Goal: Information Seeking & Learning: Learn about a topic

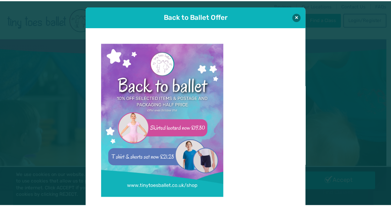
scroll to position [6, 0]
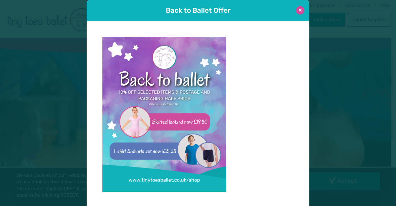
click at [299, 9] on button at bounding box center [300, 10] width 8 height 8
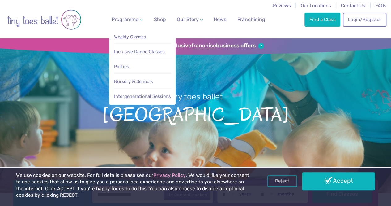
click at [136, 37] on span "Weekly Classes" at bounding box center [130, 37] width 32 height 6
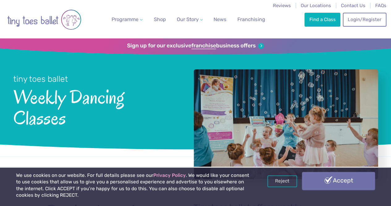
click at [338, 180] on link "Accept" at bounding box center [338, 181] width 73 height 18
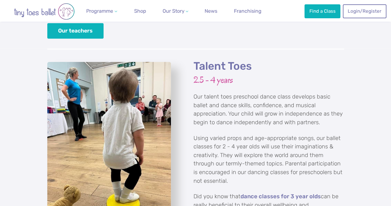
scroll to position [970, 0]
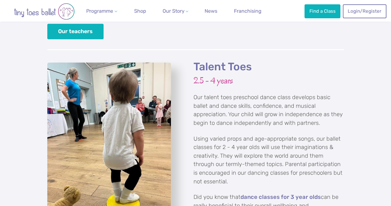
click at [130, 95] on img "View full-size image" at bounding box center [109, 144] width 124 height 165
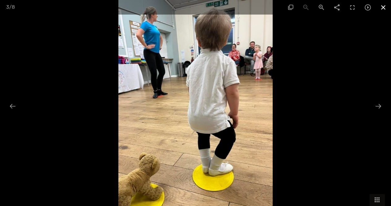
click at [384, 6] on span at bounding box center [383, 7] width 15 height 15
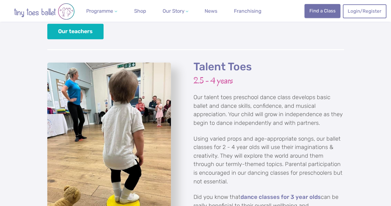
click at [320, 11] on link "Find a Class" at bounding box center [322, 11] width 36 height 14
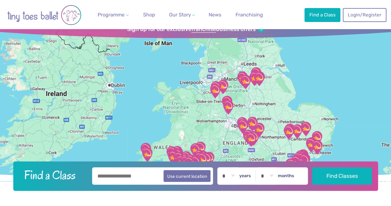
scroll to position [19, 0]
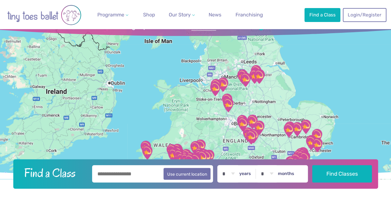
click at [289, 129] on img "Trumpington Village Hall" at bounding box center [288, 129] width 15 height 15
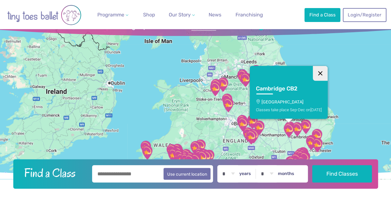
click at [321, 73] on button "Close" at bounding box center [320, 73] width 15 height 15
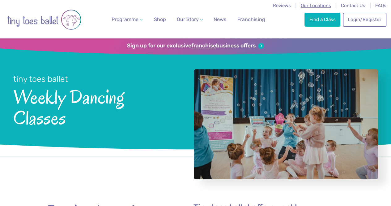
click at [310, 7] on span "Our Locations" at bounding box center [316, 6] width 30 height 6
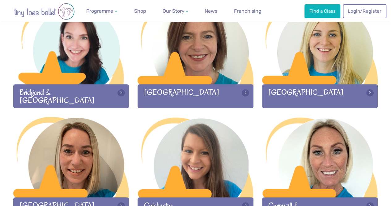
scroll to position [226, 0]
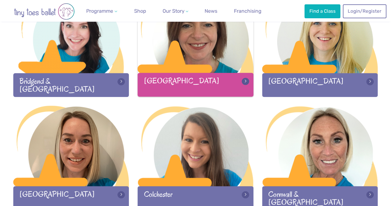
click at [206, 57] on div at bounding box center [196, 33] width 116 height 82
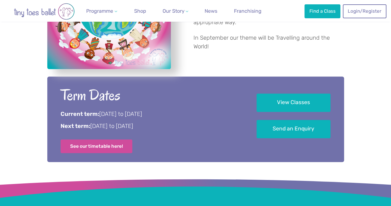
scroll to position [276, 0]
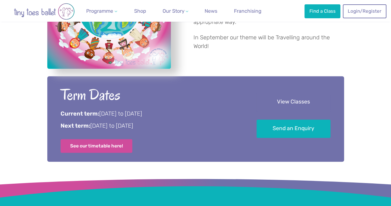
click at [298, 102] on link "View Classes" at bounding box center [294, 102] width 74 height 18
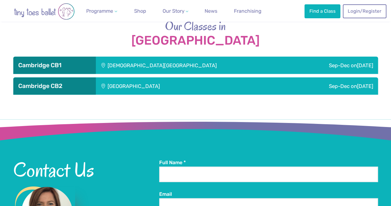
scroll to position [842, 0]
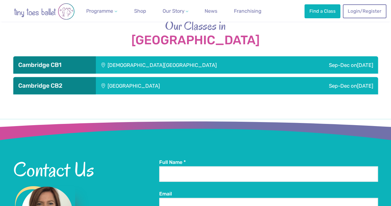
click at [79, 63] on h3 "Cambridge CB1" at bounding box center [54, 64] width 73 height 7
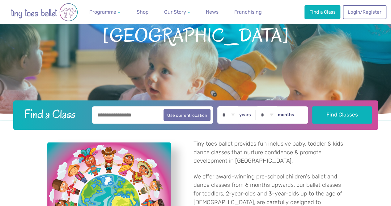
scroll to position [0, 0]
